Goal: Task Accomplishment & Management: Use online tool/utility

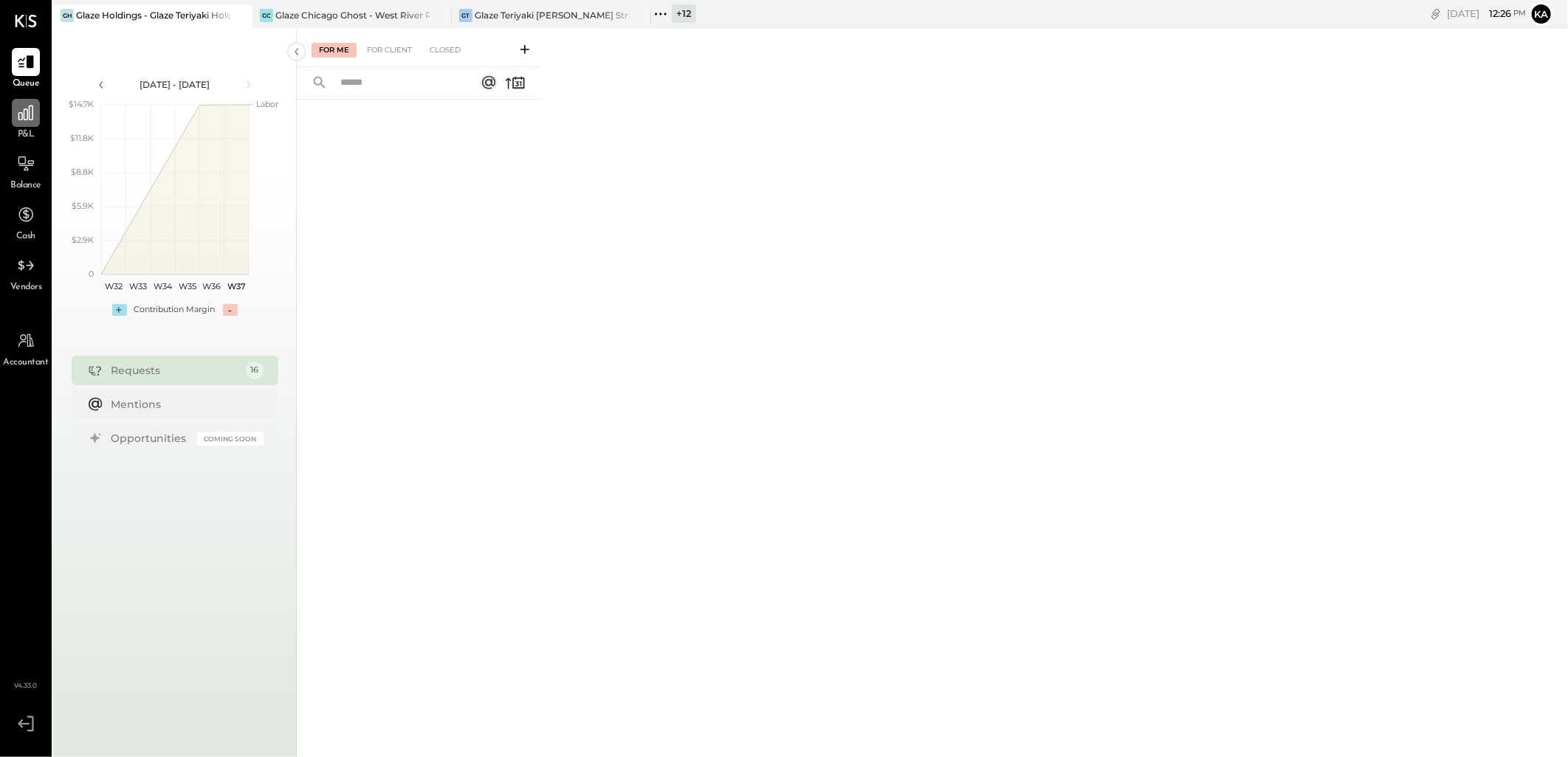
click at [24, 120] on icon at bounding box center [26, 113] width 19 height 19
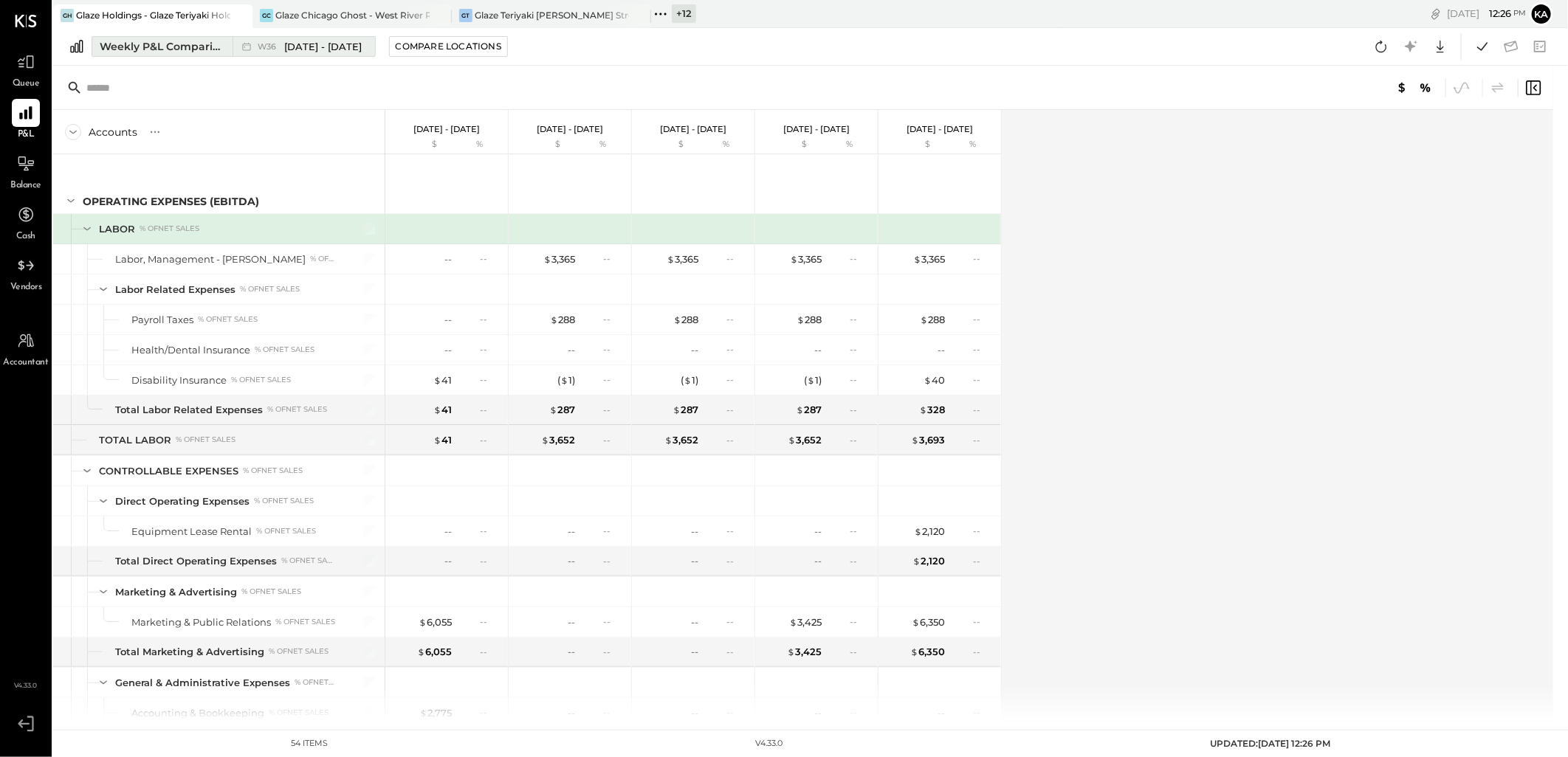
click at [191, 44] on div "Weekly P&L Comparison" at bounding box center [161, 46] width 124 height 15
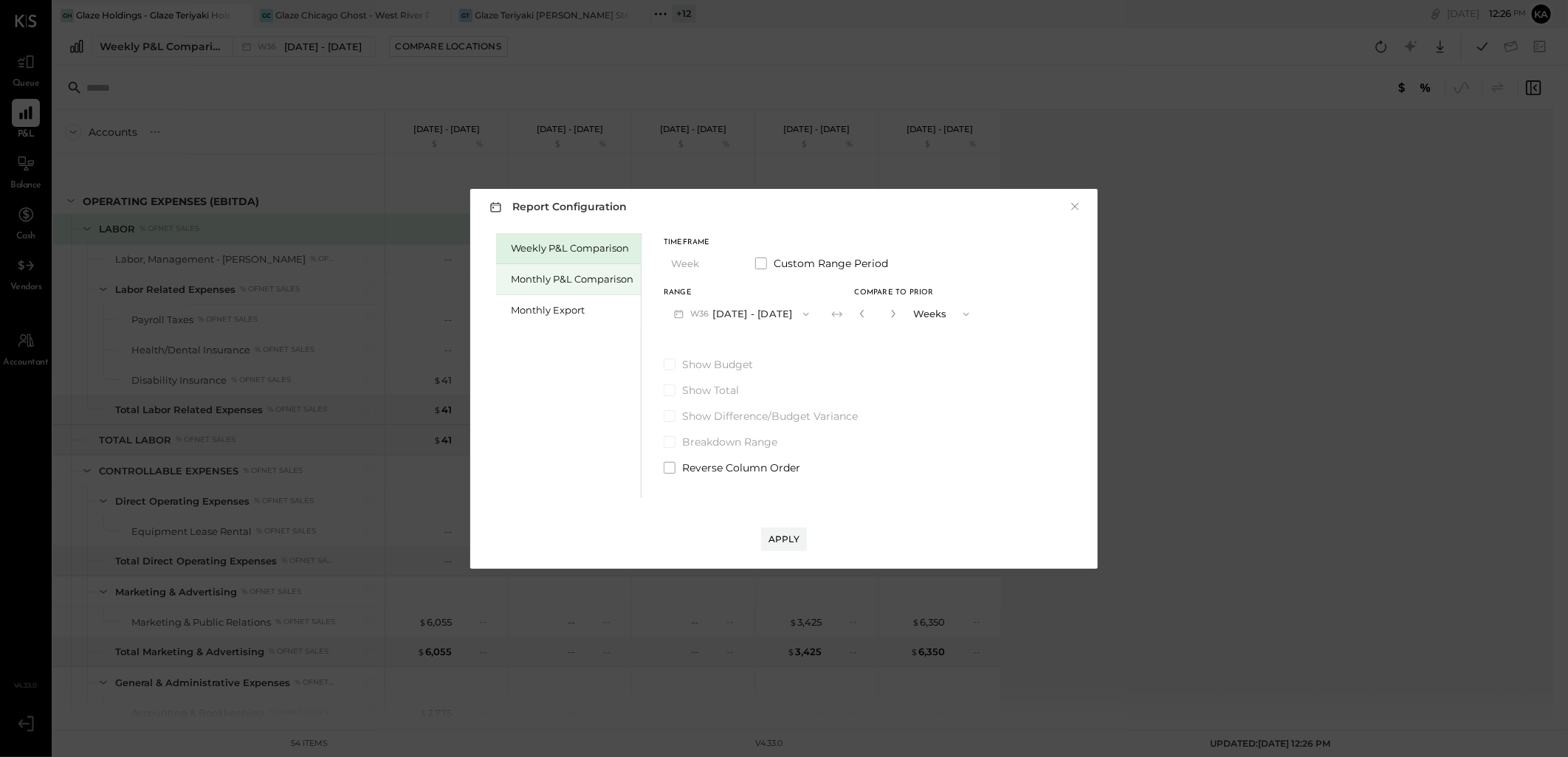
click at [587, 276] on div "Monthly P&L Comparison" at bounding box center [572, 280] width 123 height 14
click at [800, 314] on icon "button" at bounding box center [806, 314] width 11 height 11
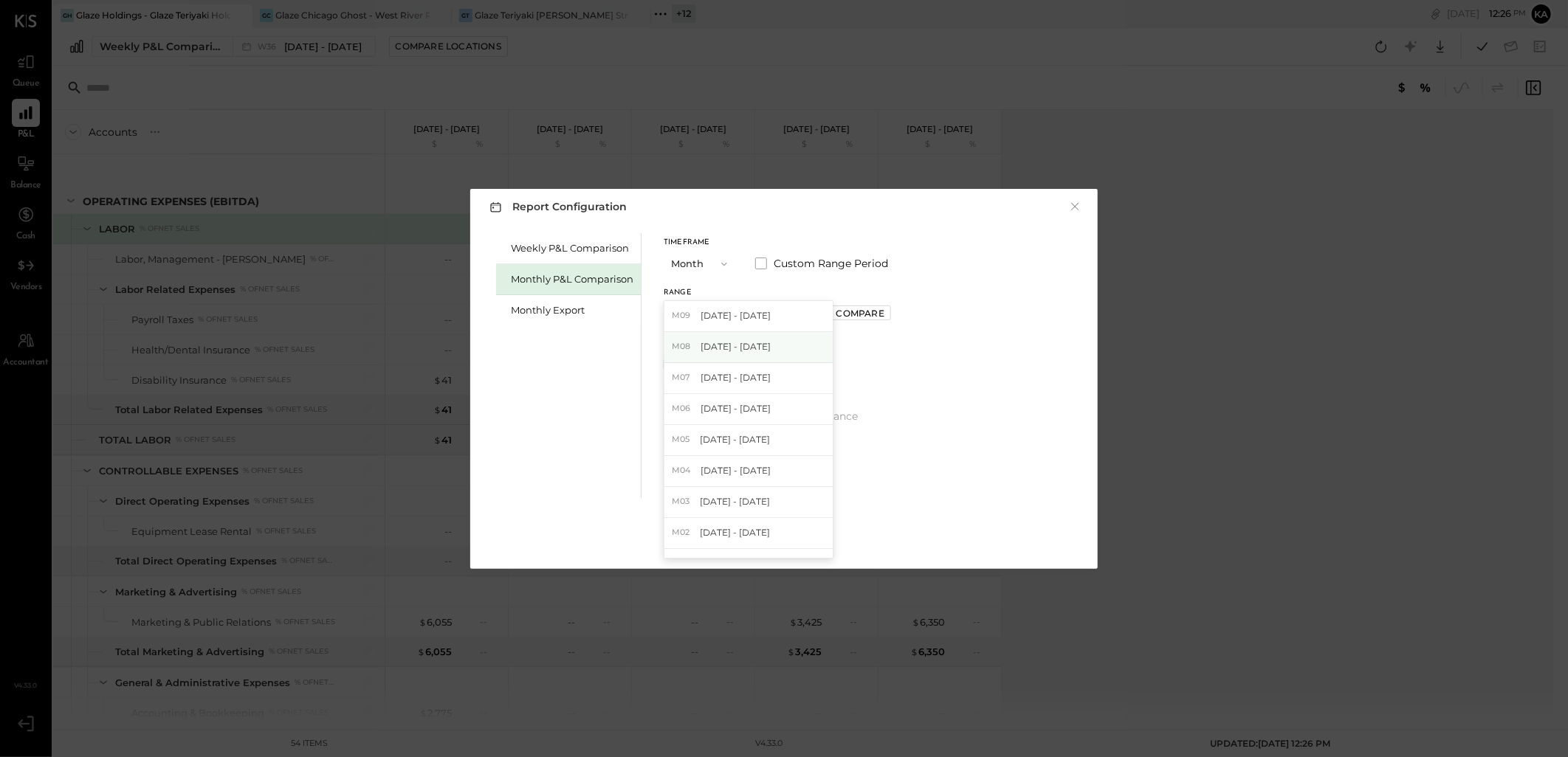
click at [777, 349] on div "M08 [DATE] - [DATE]" at bounding box center [748, 347] width 169 height 31
click at [781, 542] on div "Apply" at bounding box center [784, 539] width 31 height 12
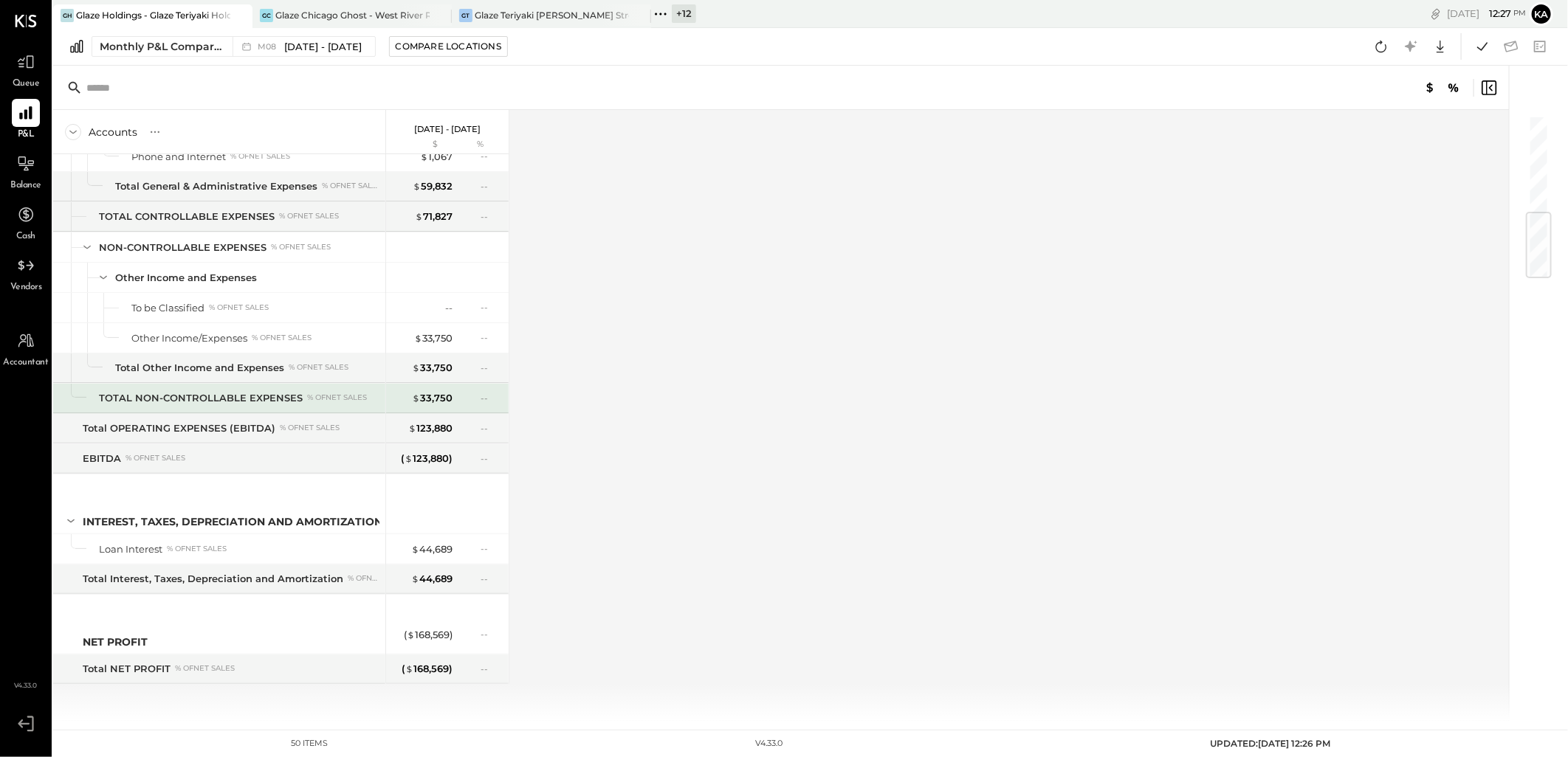
scroll to position [831, 0]
drag, startPoint x: 20, startPoint y: 171, endPoint x: 61, endPoint y: 169, distance: 41.0
click at [22, 170] on icon at bounding box center [26, 164] width 18 height 18
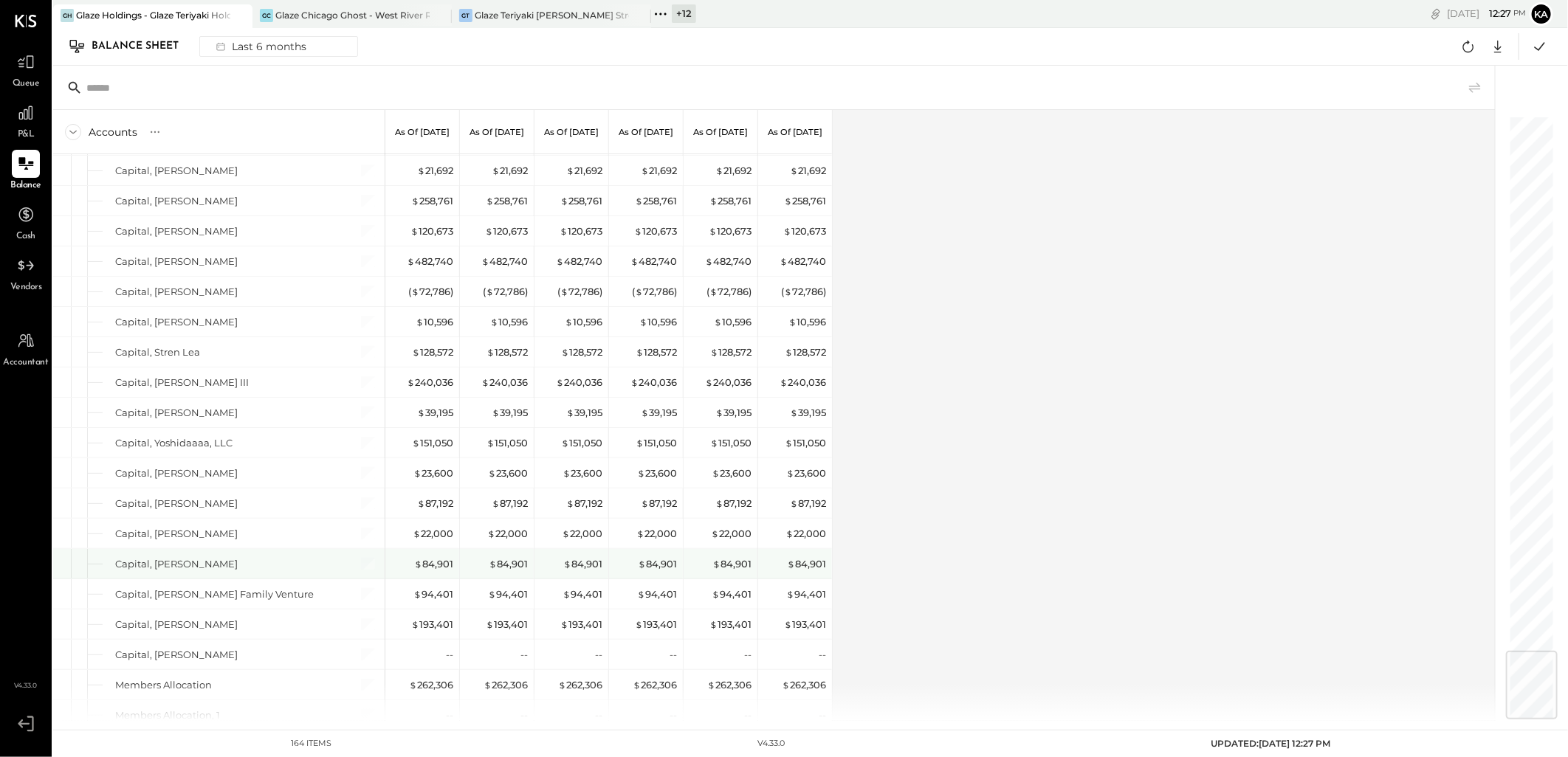
scroll to position [4443, 0]
